Goal: Find specific page/section: Find specific page/section

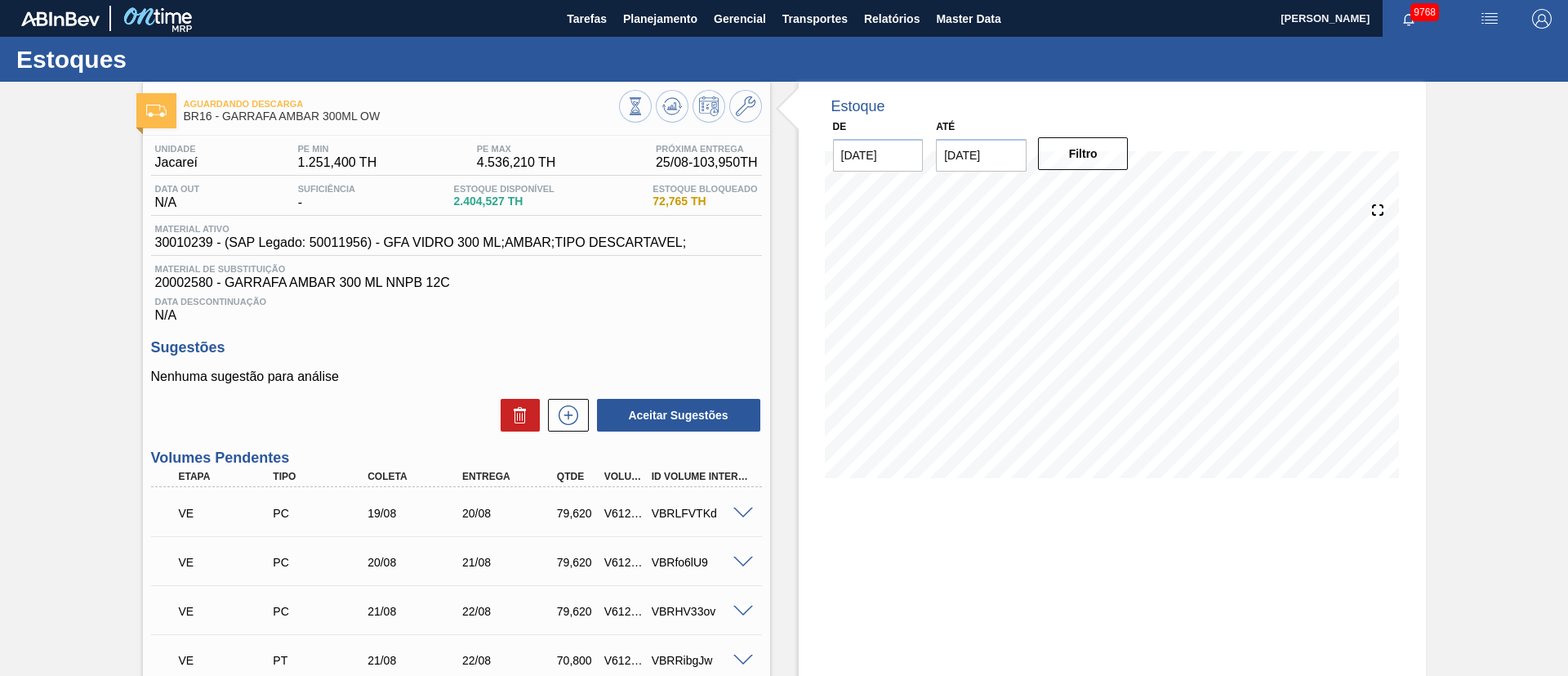
scroll to position [56, 0]
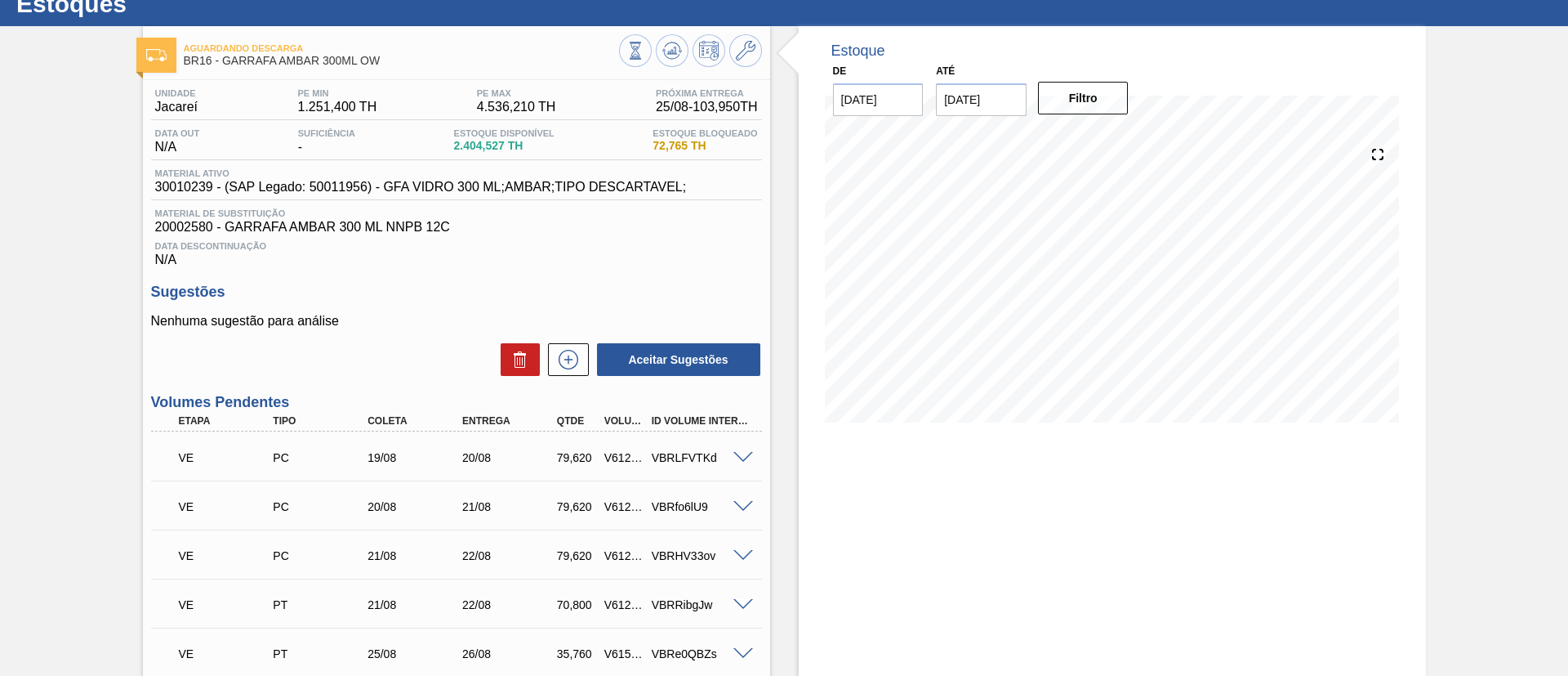
click at [597, 257] on div "Data Descontinuação N/A" at bounding box center [456, 250] width 611 height 33
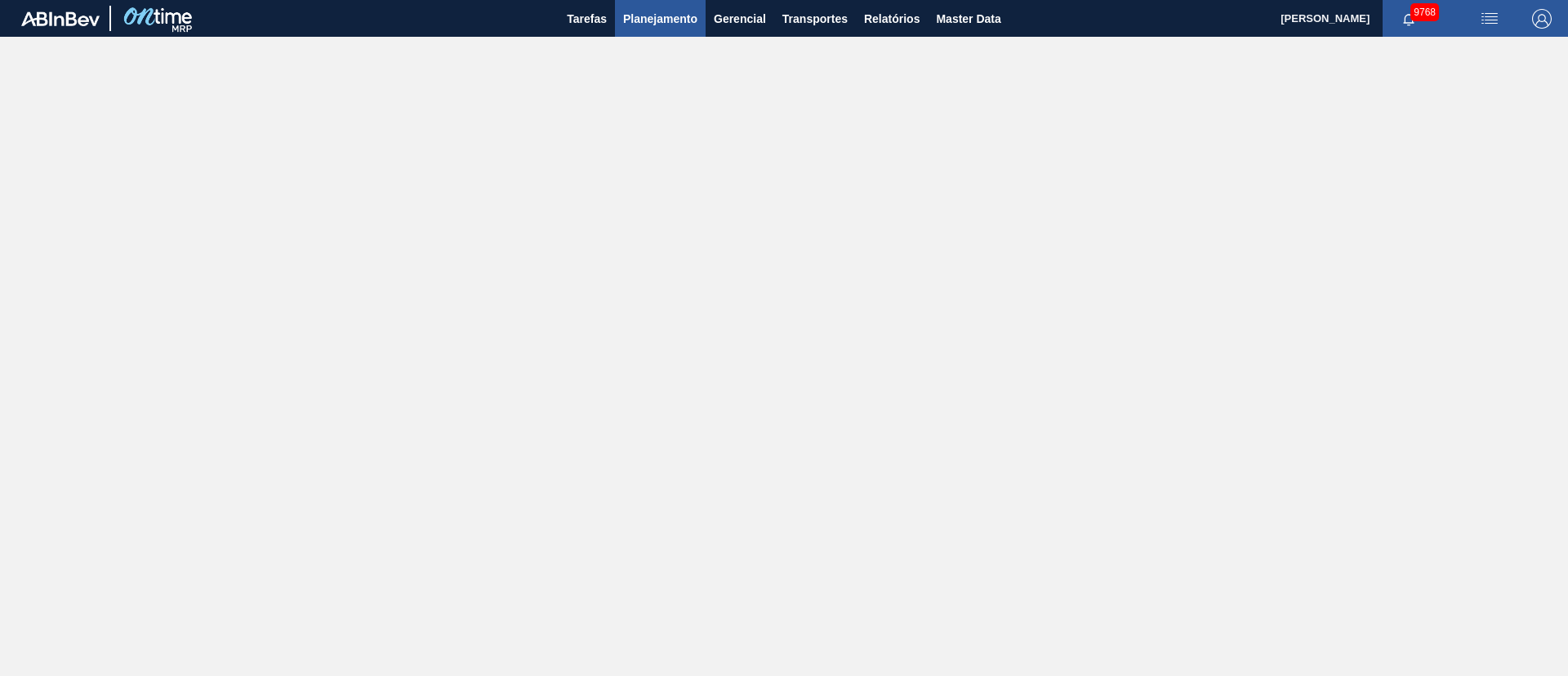
click at [671, 21] on span "Planejamento" at bounding box center [661, 19] width 74 height 20
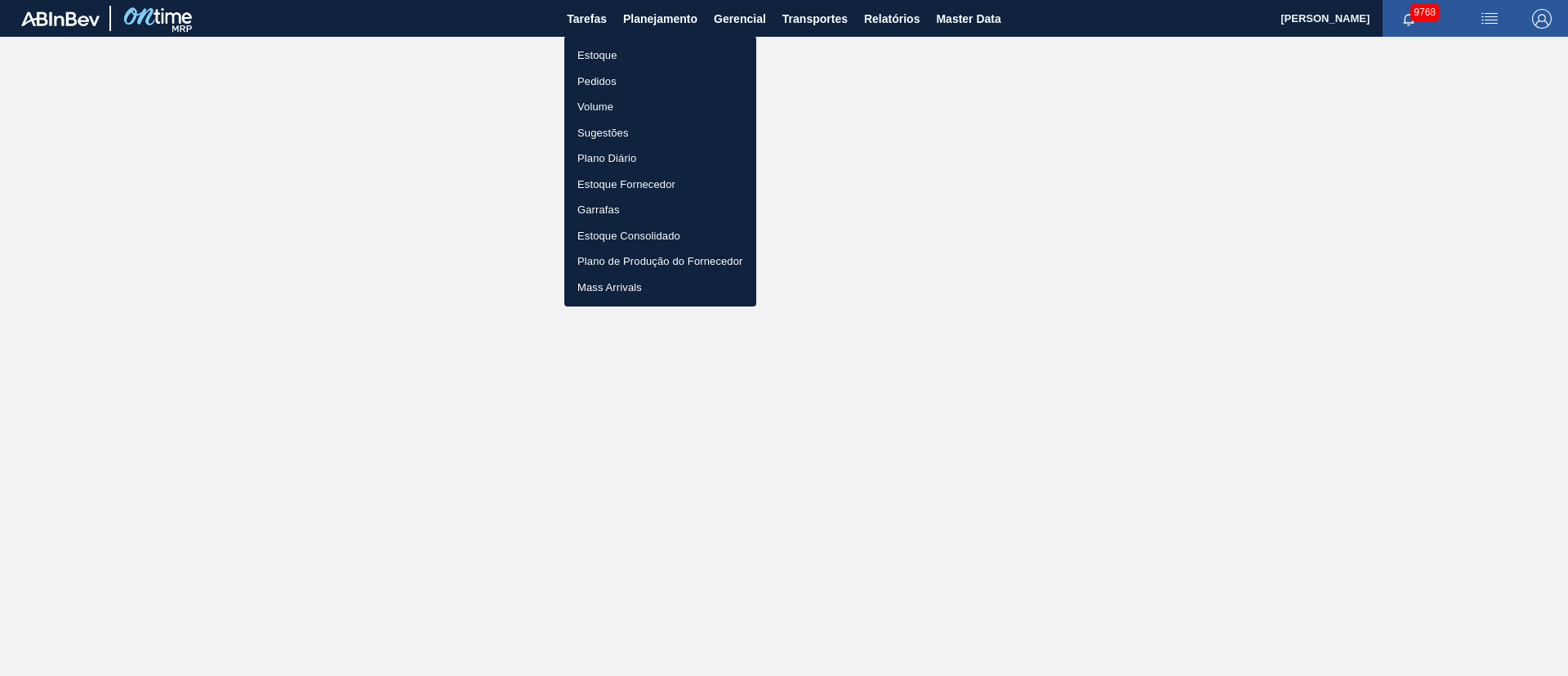
click at [606, 83] on li "Pedidos" at bounding box center [660, 81] width 192 height 26
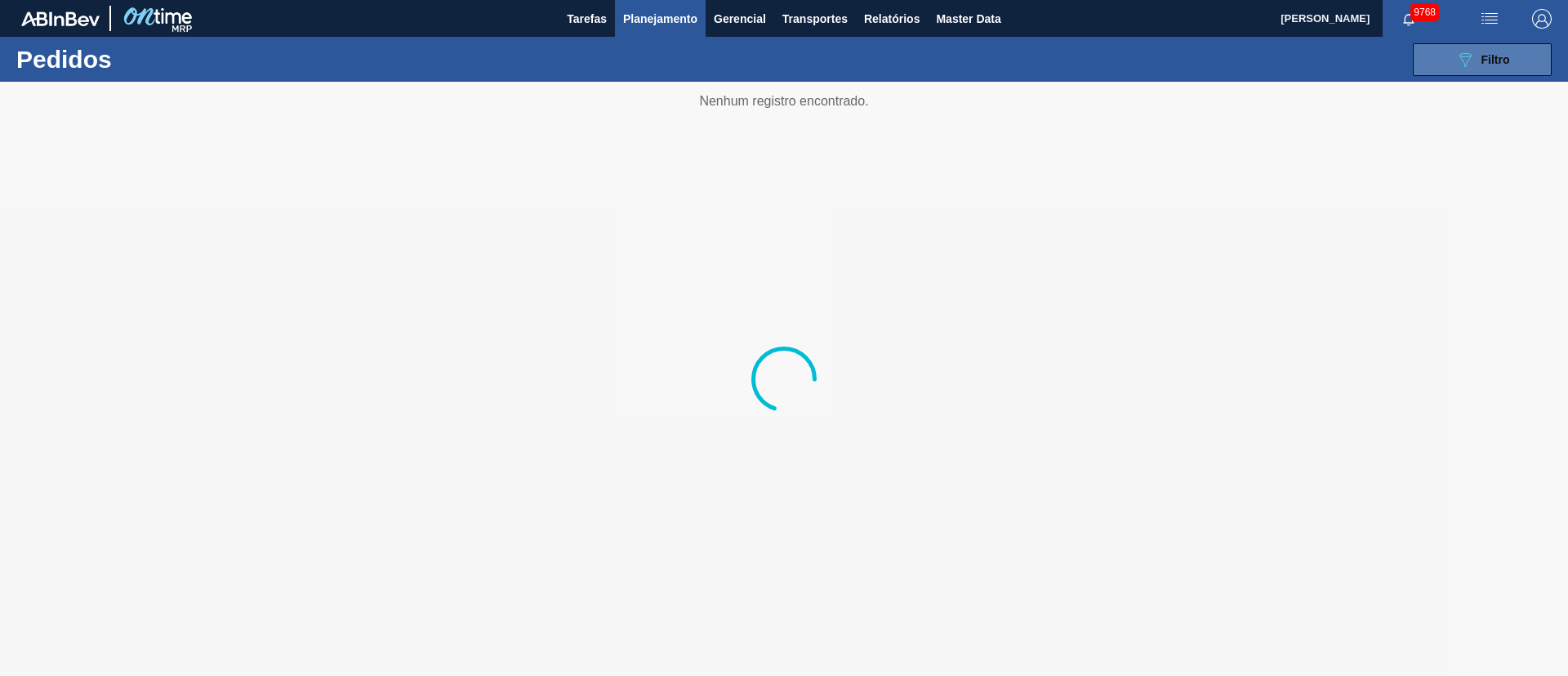
click at [1484, 67] on div "089F7B8B-B2A5-4AFE-B5C0-19BA573D28AC Filtro" at bounding box center [1483, 59] width 55 height 20
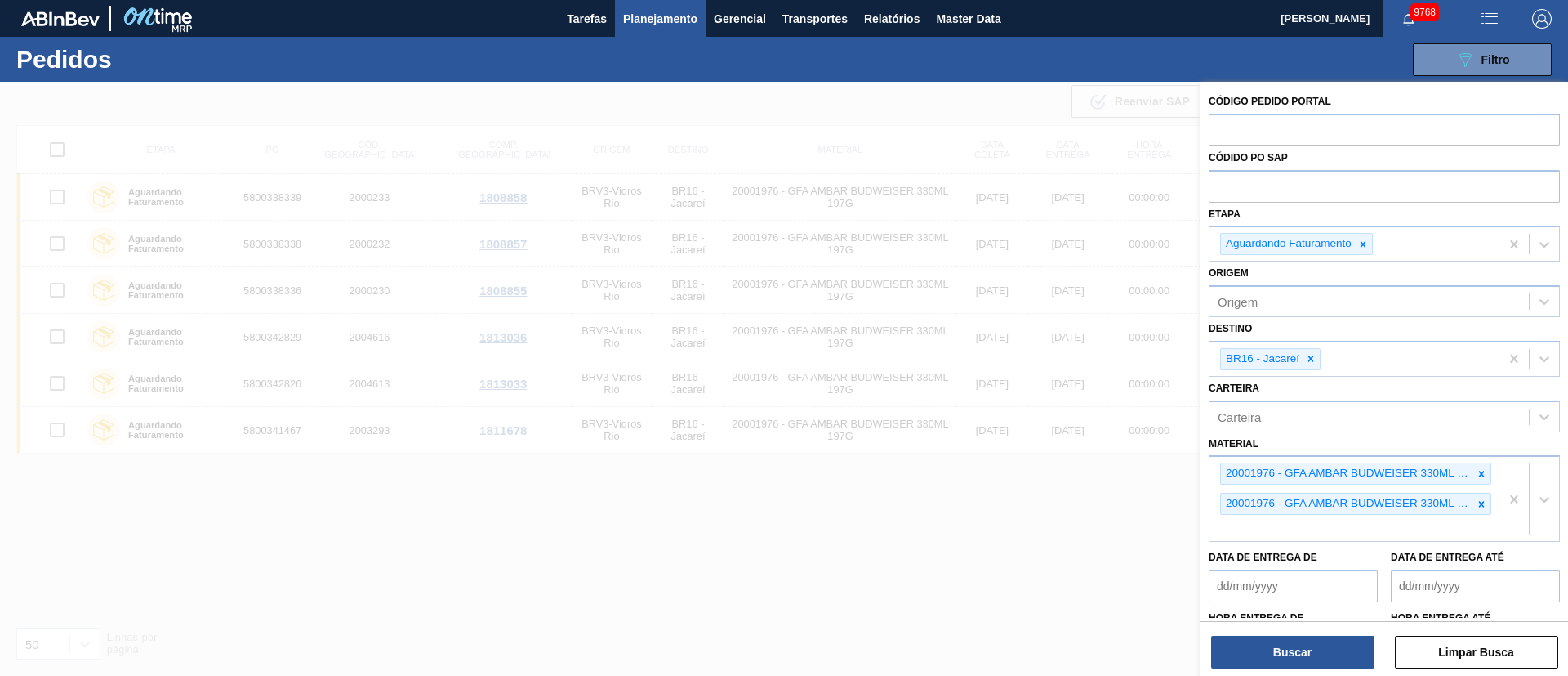
click at [1482, 504] on icon at bounding box center [1481, 504] width 12 height 12
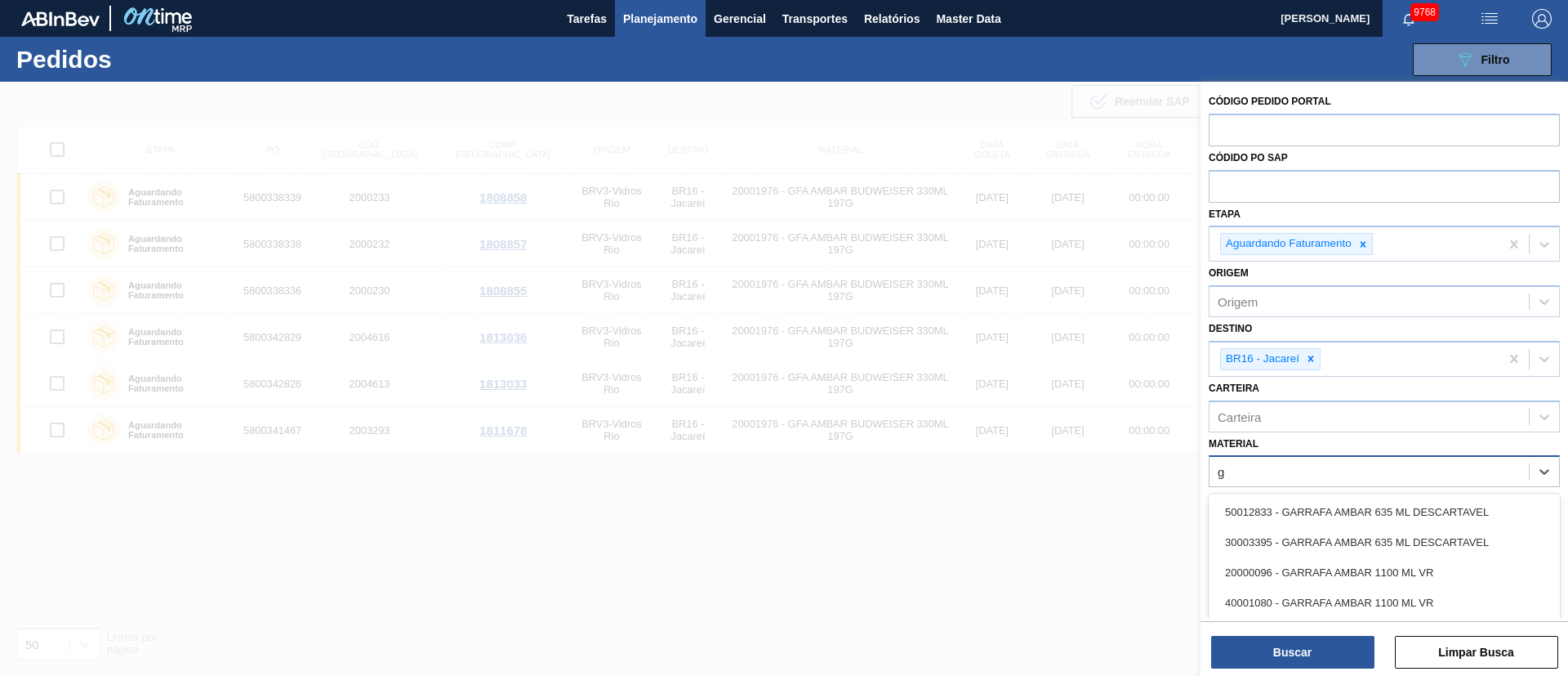
type input "gt"
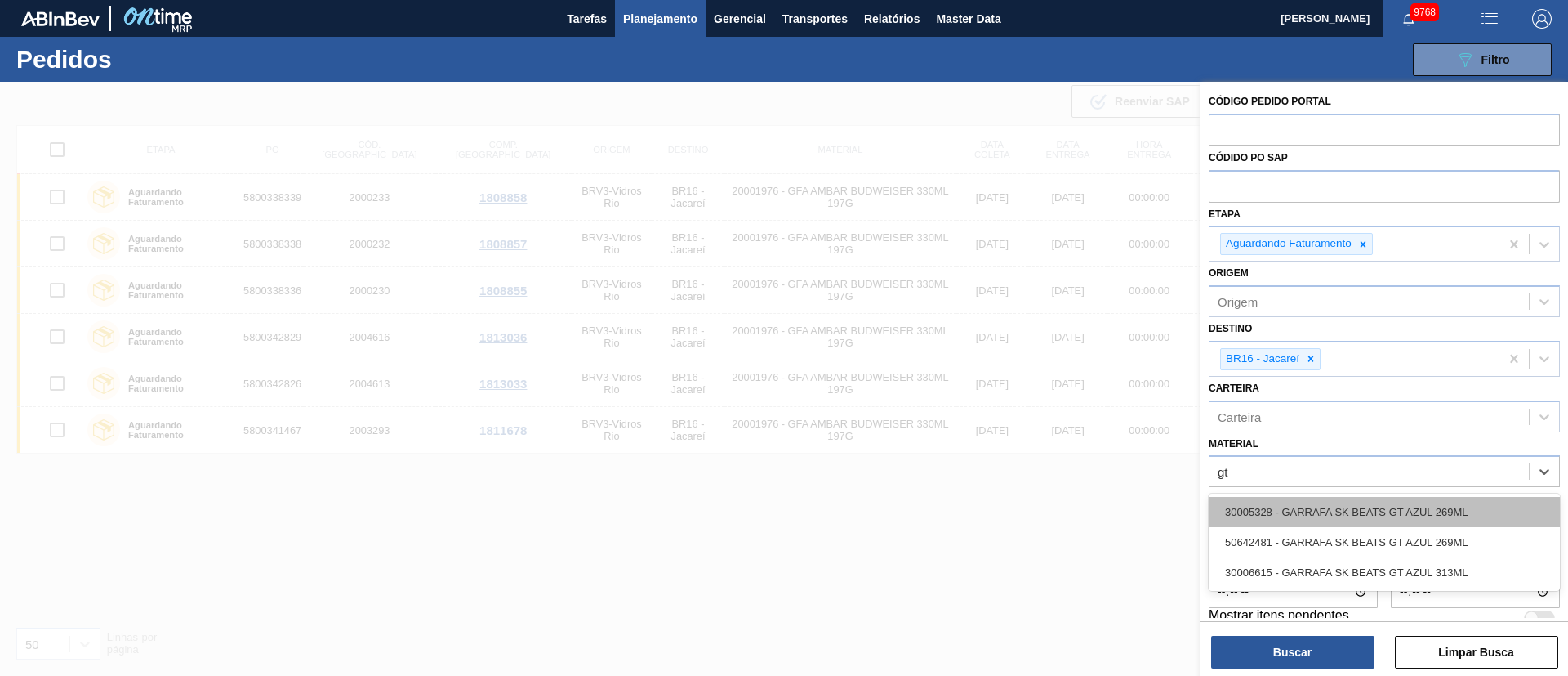
click at [1353, 522] on div "30005328 - GARRAFA SK BEATS GT AZUL 269ML" at bounding box center [1384, 512] width 351 height 30
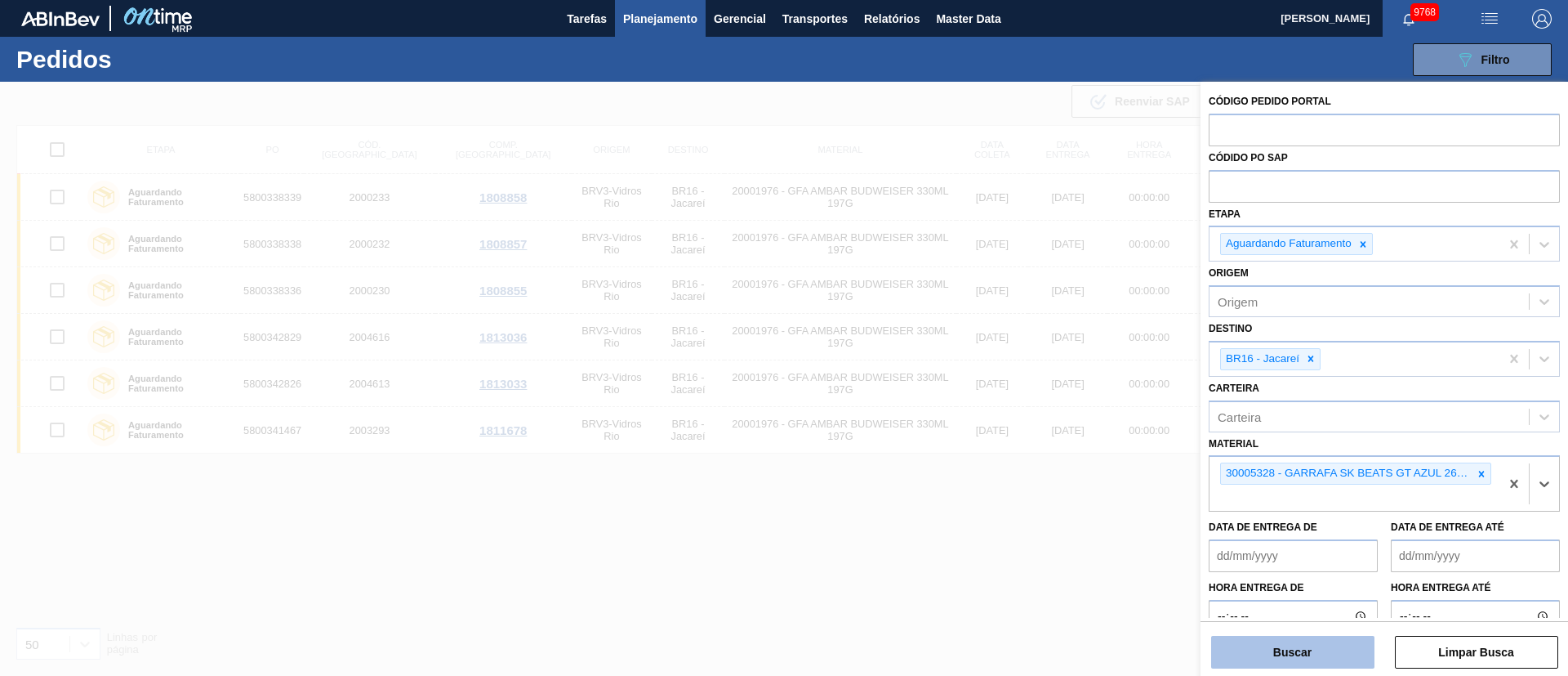
click at [1321, 648] on button "Buscar" at bounding box center [1293, 651] width 163 height 33
